Goal: Task Accomplishment & Management: Manage account settings

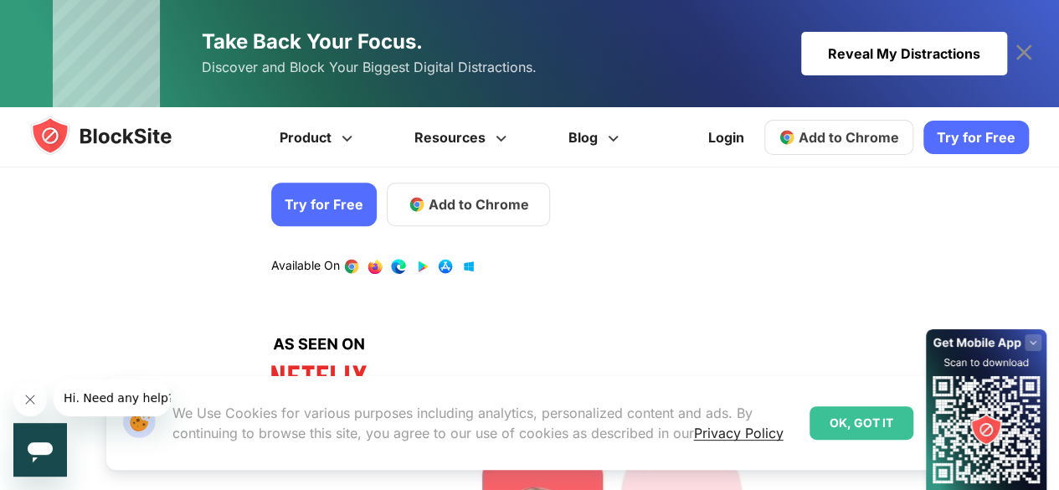
click at [850, 280] on div "Avoid distractions. Be more focused. Remove distracting apps and sites and stay…" at bounding box center [524, 406] width 1071 height 962
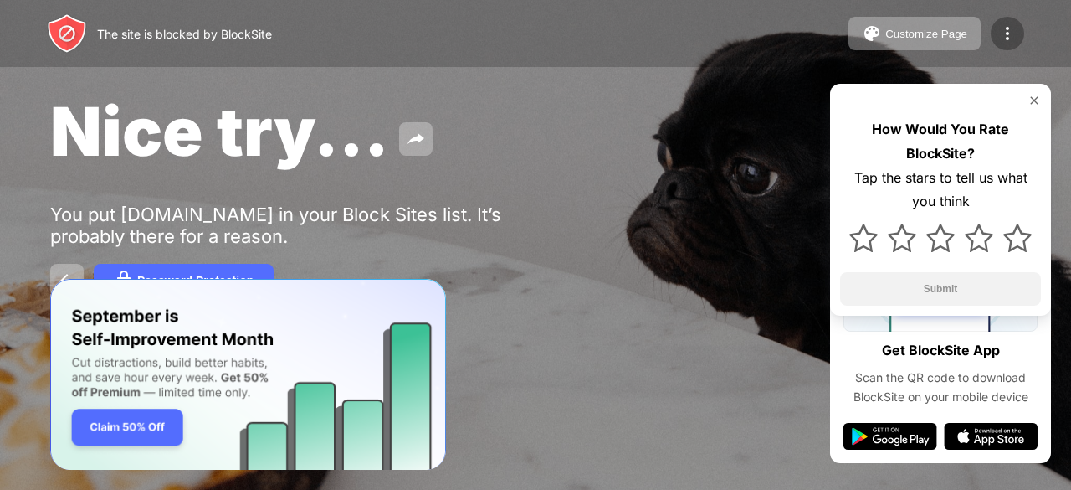
drag, startPoint x: 1071, startPoint y: 29, endPoint x: 1002, endPoint y: 34, distance: 68.8
click at [1002, 34] on div "The site is blocked by BlockSite Customize Page Edit Block List Redirect Custom…" at bounding box center [535, 33] width 1071 height 67
click at [1002, 34] on img at bounding box center [1008, 33] width 20 height 20
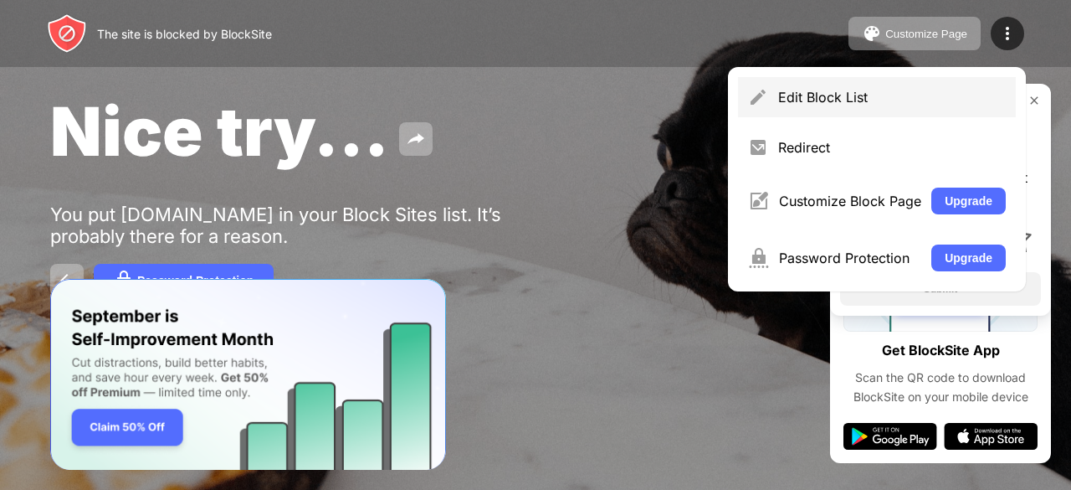
click at [934, 86] on div "Edit Block List" at bounding box center [877, 97] width 278 height 40
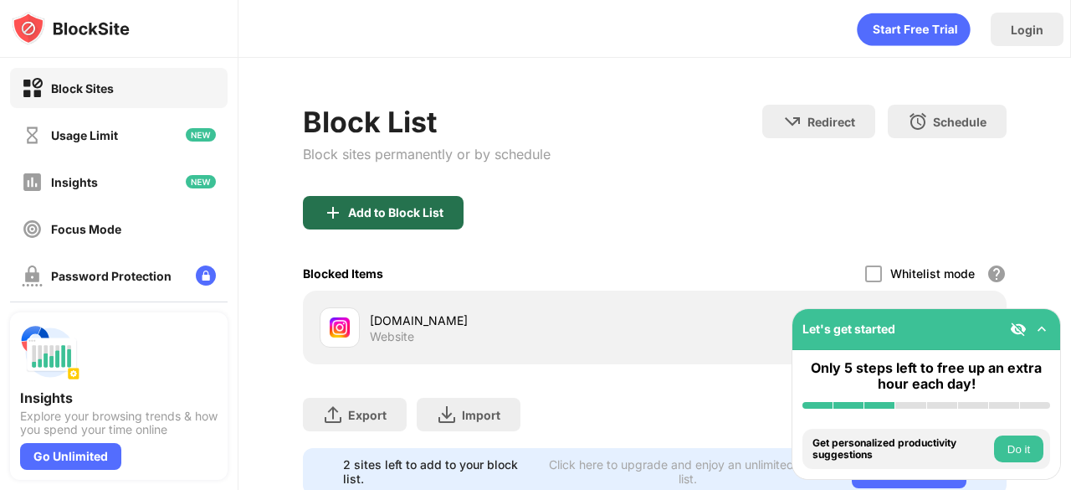
click at [362, 211] on div "Add to Block List" at bounding box center [395, 212] width 95 height 13
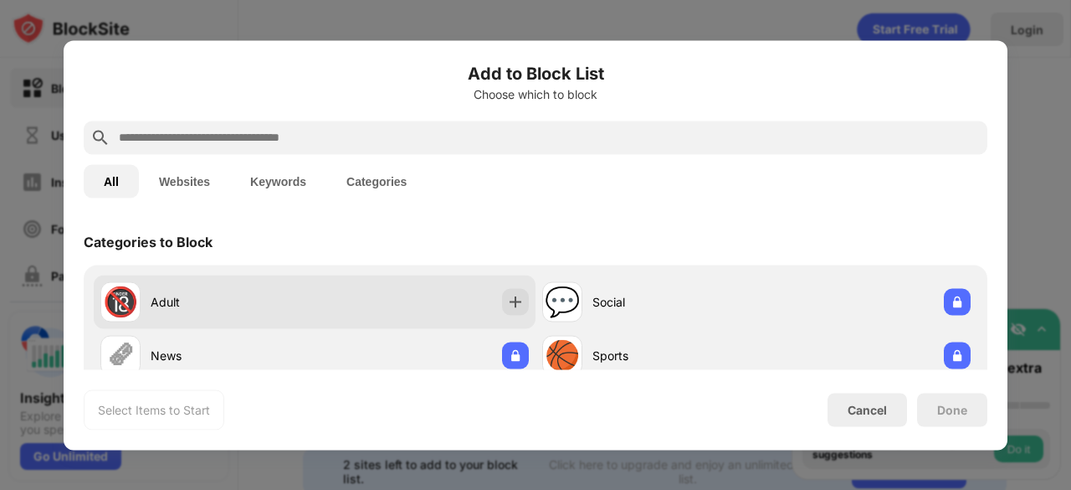
click at [204, 304] on div "Adult" at bounding box center [233, 302] width 164 height 18
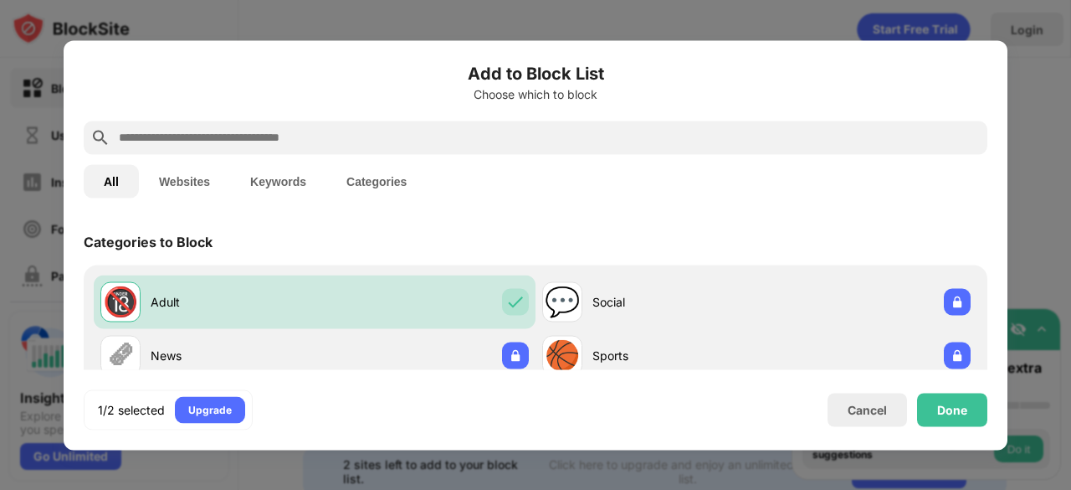
click at [204, 176] on button "Websites" at bounding box center [184, 180] width 91 height 33
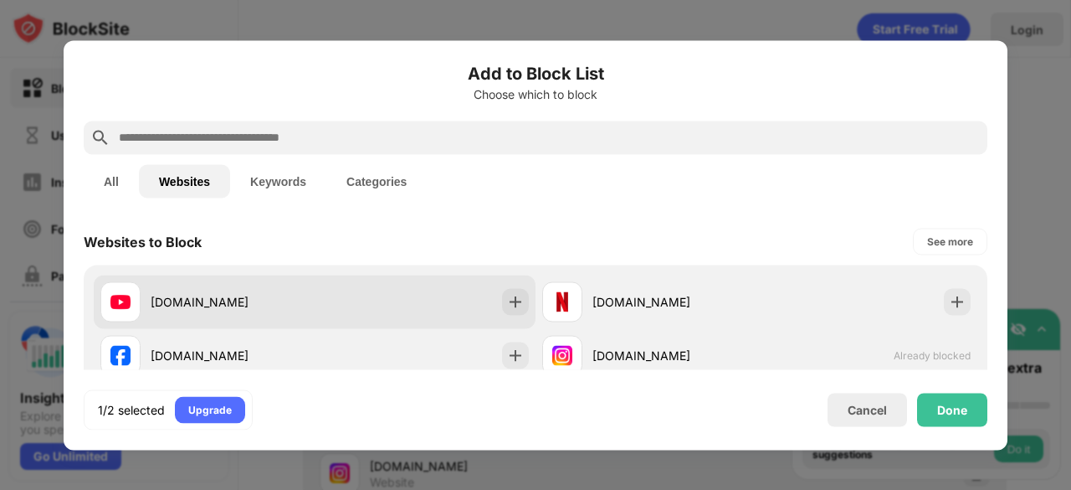
click at [275, 285] on div "youtube.com" at bounding box center [207, 301] width 214 height 40
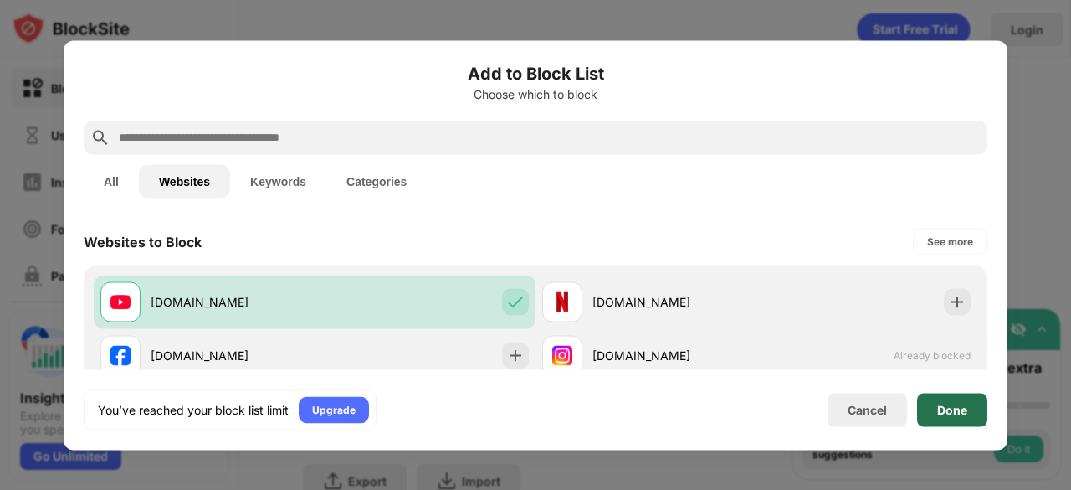
click at [941, 411] on div "Done" at bounding box center [953, 409] width 30 height 13
